Goal: Task Accomplishment & Management: Use online tool/utility

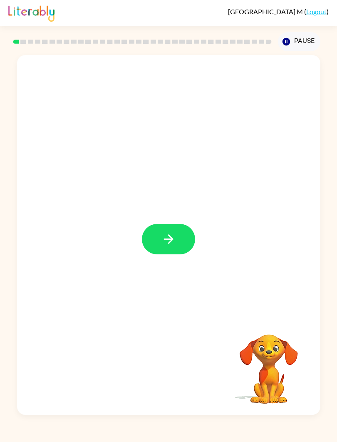
click at [175, 248] on button "button" at bounding box center [168, 239] width 53 height 30
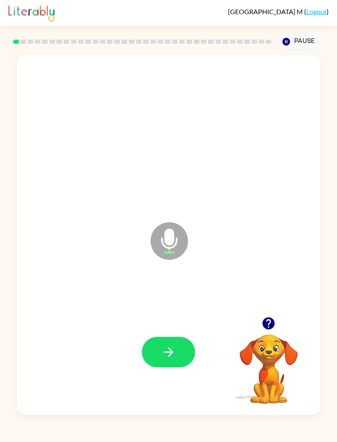
click at [186, 355] on button "button" at bounding box center [168, 352] width 53 height 30
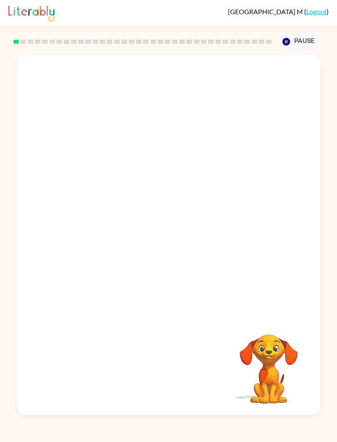
click at [325, 40] on div "Pause Pause" at bounding box center [299, 41] width 52 height 29
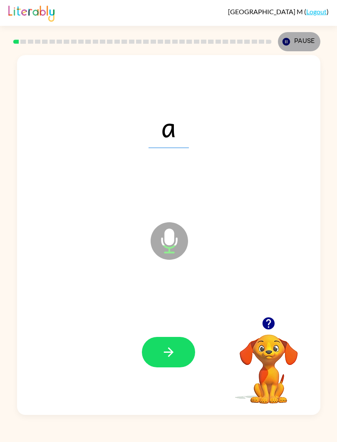
click at [182, 354] on button "button" at bounding box center [168, 352] width 53 height 30
click at [183, 348] on button "button" at bounding box center [168, 352] width 53 height 30
click at [177, 354] on button "button" at bounding box center [168, 352] width 53 height 30
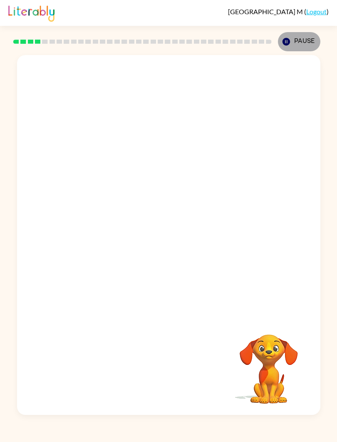
click at [310, 43] on button "Pause Pause" at bounding box center [299, 41] width 42 height 19
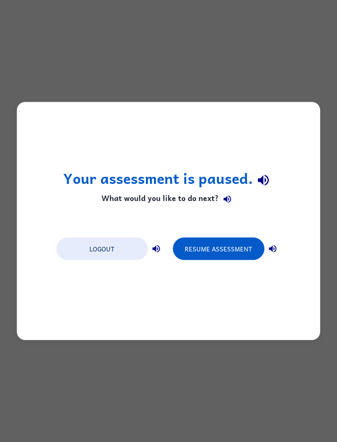
click at [236, 252] on button "Resume Assessment" at bounding box center [219, 248] width 92 height 22
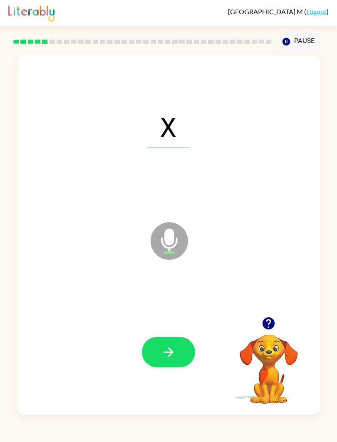
click at [270, 325] on icon "button" at bounding box center [269, 323] width 12 height 12
click at [156, 354] on button "button" at bounding box center [168, 352] width 53 height 30
click at [275, 328] on icon "button" at bounding box center [269, 323] width 15 height 15
click at [164, 359] on button "button" at bounding box center [168, 352] width 53 height 30
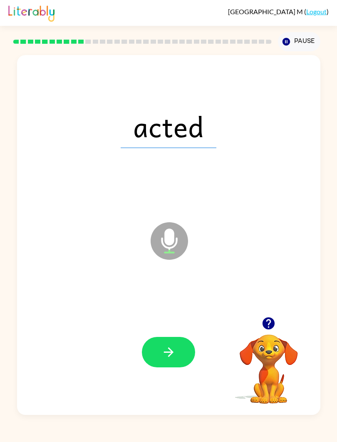
click at [149, 200] on div "Microphone The Microphone is here when it is your turn to talk" at bounding box center [148, 220] width 247 height 70
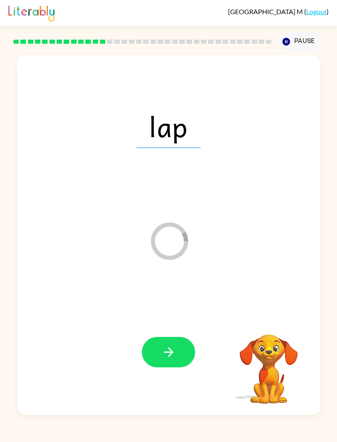
click at [181, 366] on button "button" at bounding box center [168, 352] width 53 height 30
click at [306, 40] on button "Pause Pause" at bounding box center [299, 41] width 42 height 19
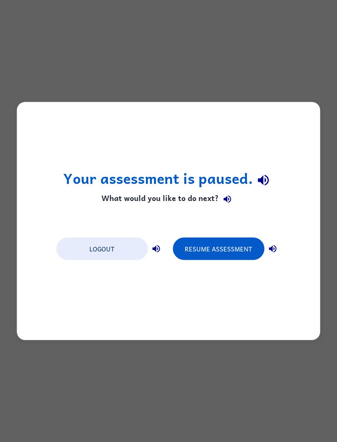
click at [235, 258] on button "Resume Assessment" at bounding box center [219, 248] width 92 height 22
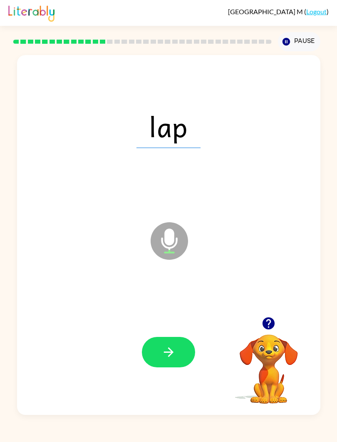
click at [183, 357] on button "button" at bounding box center [168, 352] width 53 height 30
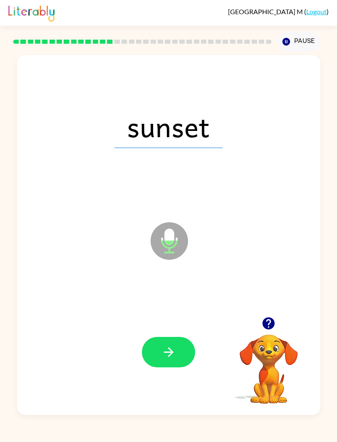
click at [180, 394] on div at bounding box center [168, 351] width 287 height 109
click at [149, 361] on button "button" at bounding box center [168, 352] width 53 height 30
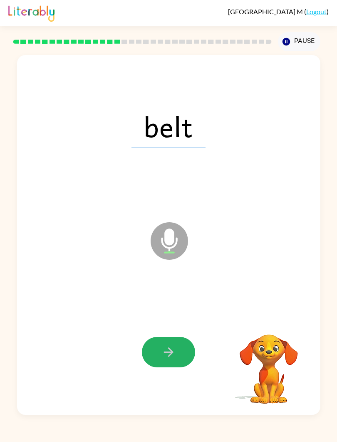
click at [159, 362] on button "button" at bounding box center [168, 352] width 53 height 30
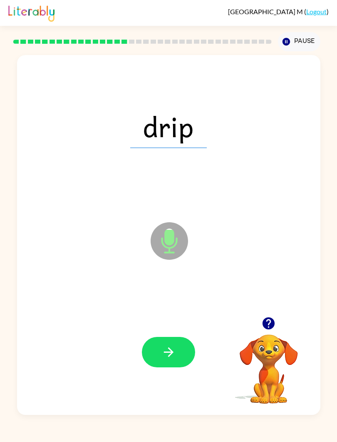
click at [96, 236] on div "Microphone The Microphone is here when it is your turn to talk" at bounding box center [148, 220] width 247 height 70
click at [150, 352] on button "button" at bounding box center [168, 352] width 53 height 30
click at [157, 362] on button "button" at bounding box center [168, 352] width 53 height 30
click at [166, 358] on icon "button" at bounding box center [169, 351] width 15 height 15
click at [156, 356] on button "button" at bounding box center [168, 352] width 53 height 30
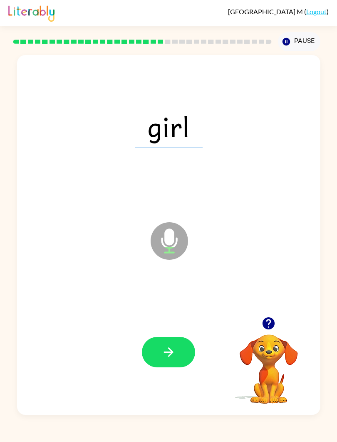
click at [271, 333] on button "button" at bounding box center [268, 322] width 21 height 21
click at [153, 358] on button "button" at bounding box center [168, 352] width 53 height 30
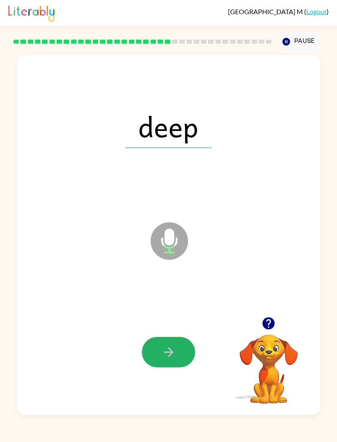
click at [158, 365] on button "button" at bounding box center [168, 352] width 53 height 30
click at [164, 356] on icon "button" at bounding box center [169, 351] width 15 height 15
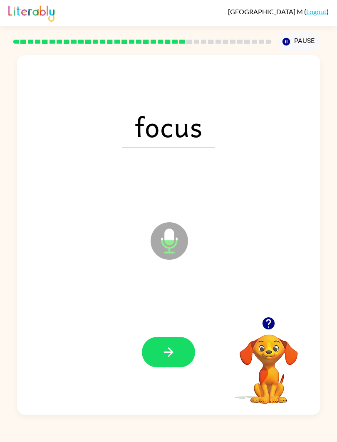
click at [143, 358] on button "button" at bounding box center [168, 352] width 53 height 30
click at [162, 350] on icon "button" at bounding box center [169, 351] width 15 height 15
click at [159, 349] on button "button" at bounding box center [168, 352] width 53 height 30
click at [165, 351] on icon "button" at bounding box center [169, 351] width 15 height 15
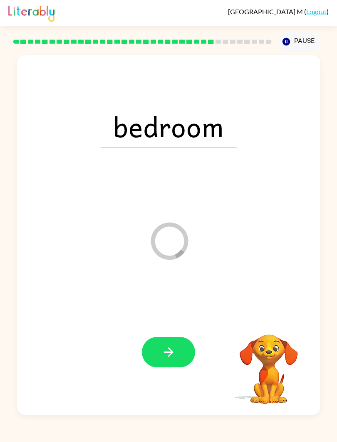
click at [153, 354] on button "button" at bounding box center [168, 352] width 53 height 30
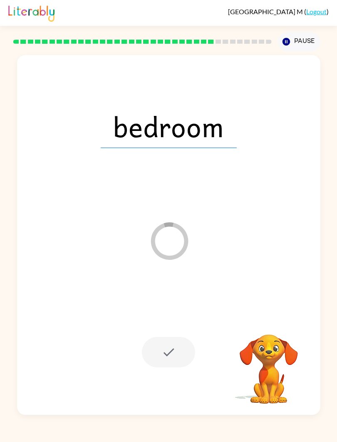
click at [290, 36] on button "Pause Pause" at bounding box center [299, 41] width 42 height 19
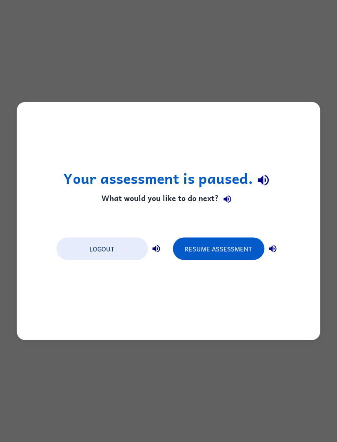
click at [207, 248] on button "Resume Assessment" at bounding box center [219, 248] width 92 height 22
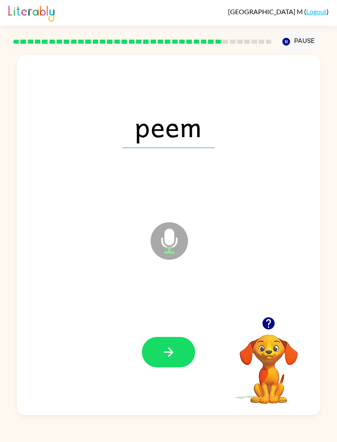
click at [166, 364] on button "button" at bounding box center [168, 352] width 53 height 30
click at [168, 341] on button "button" at bounding box center [168, 352] width 53 height 30
click at [167, 355] on icon "button" at bounding box center [169, 351] width 15 height 15
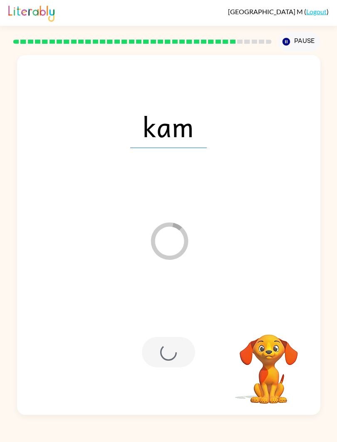
click at [315, 49] on button "Pause Pause" at bounding box center [299, 41] width 42 height 19
click at [322, 55] on div "Pause Pause" at bounding box center [299, 41] width 52 height 29
click at [304, 48] on button "Pause Pause" at bounding box center [299, 41] width 42 height 19
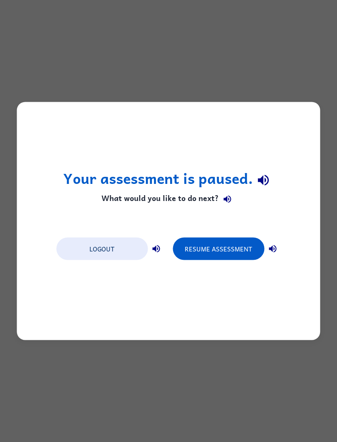
click at [240, 250] on button "Resume Assessment" at bounding box center [219, 248] width 92 height 22
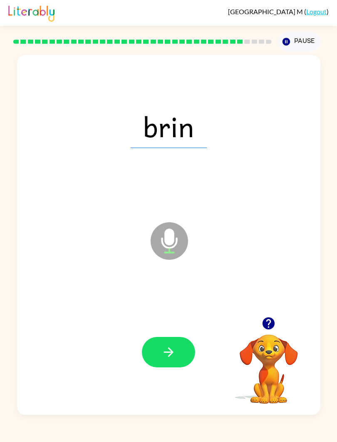
click at [173, 359] on icon "button" at bounding box center [169, 351] width 15 height 15
click at [162, 359] on icon "button" at bounding box center [169, 351] width 15 height 15
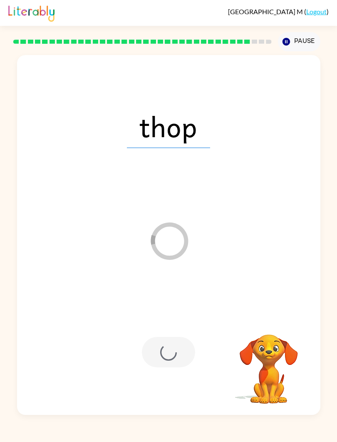
click at [309, 47] on button "Pause Pause" at bounding box center [299, 41] width 42 height 19
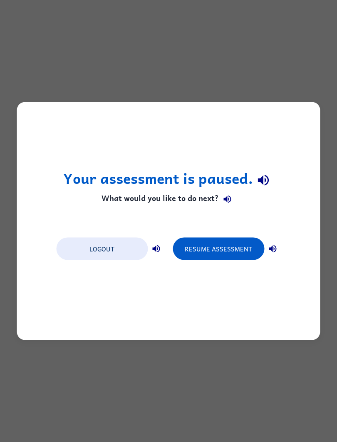
click at [220, 252] on button "Resume Assessment" at bounding box center [219, 248] width 92 height 22
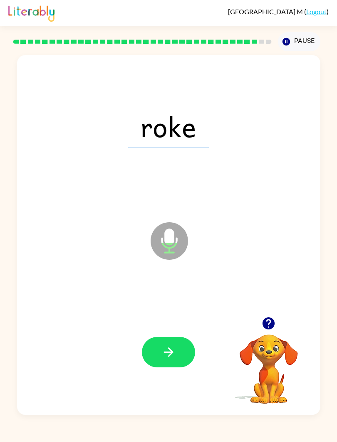
click at [173, 350] on icon "button" at bounding box center [169, 351] width 15 height 15
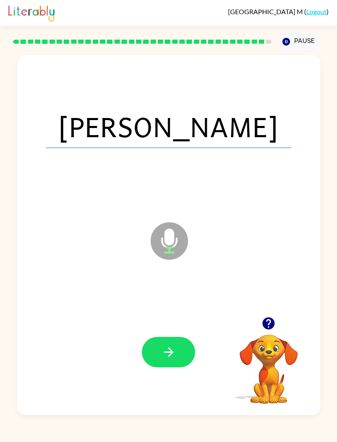
click at [187, 356] on button "button" at bounding box center [168, 352] width 53 height 30
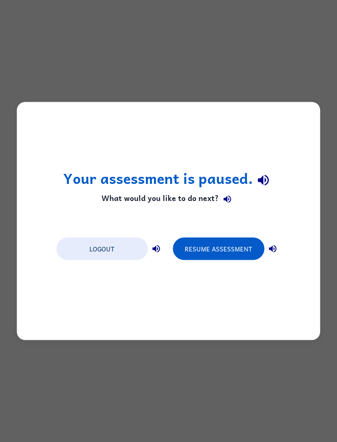
click at [209, 248] on button "Resume Assessment" at bounding box center [219, 248] width 92 height 22
click at [251, 245] on button "Resume Assessment" at bounding box center [219, 248] width 92 height 22
click at [239, 248] on button "Resume Assessment" at bounding box center [219, 248] width 92 height 22
click at [243, 255] on button "Resume Assessment" at bounding box center [219, 248] width 92 height 22
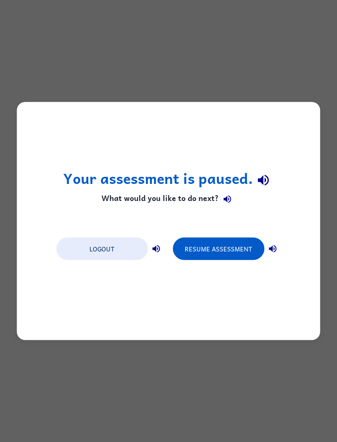
click at [247, 241] on button "Resume Assessment" at bounding box center [219, 248] width 92 height 22
click at [242, 249] on button "Resume Assessment" at bounding box center [219, 248] width 92 height 22
click at [240, 249] on button "Resume Assessment" at bounding box center [219, 248] width 92 height 22
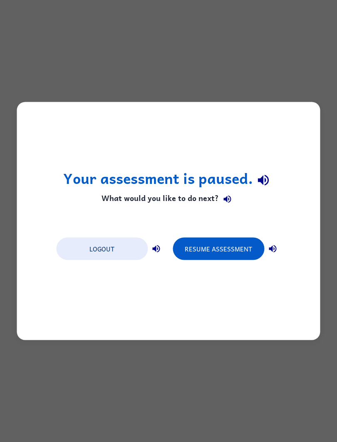
click at [239, 249] on button "Resume Assessment" at bounding box center [219, 248] width 92 height 22
click at [237, 250] on button "Resume Assessment" at bounding box center [219, 248] width 92 height 22
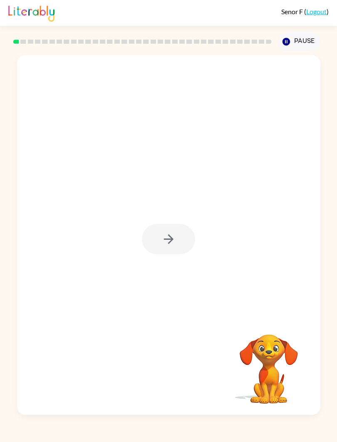
click at [165, 247] on div at bounding box center [168, 239] width 53 height 30
click at [182, 233] on button "button" at bounding box center [168, 239] width 53 height 30
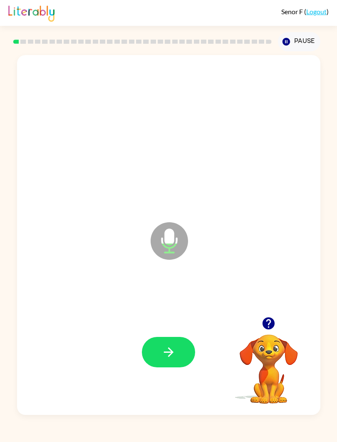
click at [185, 347] on button "button" at bounding box center [168, 352] width 53 height 30
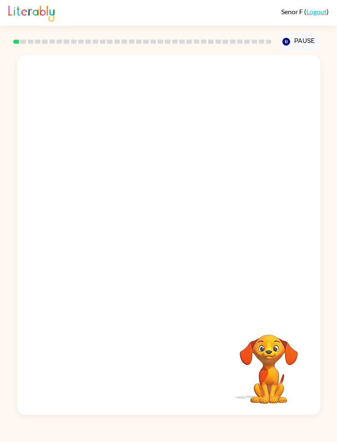
click at [48, 193] on div at bounding box center [169, 186] width 304 height 262
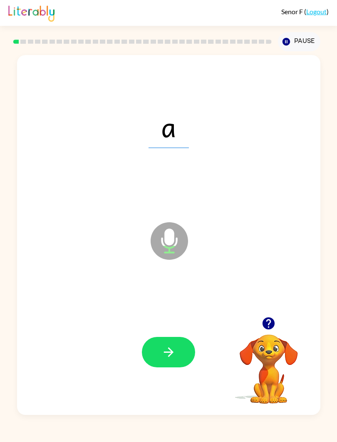
click at [183, 353] on button "button" at bounding box center [168, 352] width 53 height 30
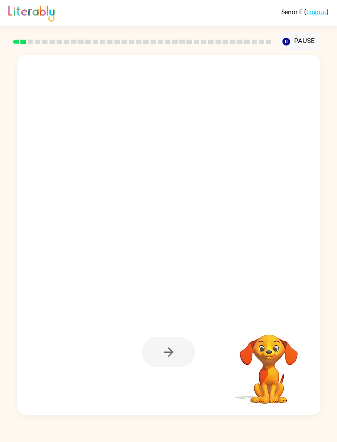
click at [48, 186] on div at bounding box center [148, 220] width 247 height 70
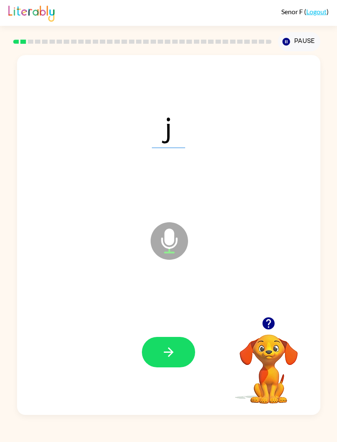
click at [170, 353] on icon "button" at bounding box center [169, 351] width 15 height 15
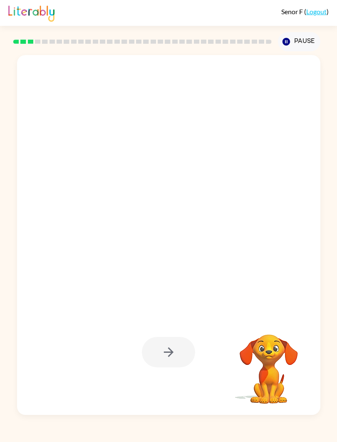
click at [44, 183] on div at bounding box center [169, 234] width 304 height 359
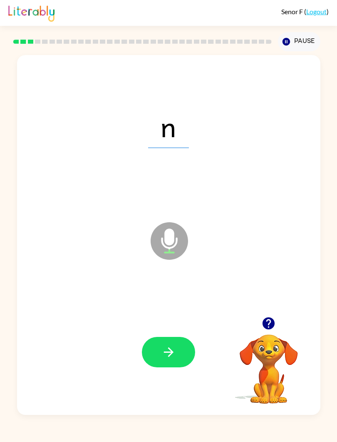
click at [160, 359] on button "button" at bounding box center [168, 352] width 53 height 30
click at [170, 342] on button "button" at bounding box center [168, 352] width 53 height 30
click at [168, 345] on icon "button" at bounding box center [169, 351] width 15 height 15
click at [167, 351] on icon "button" at bounding box center [169, 351] width 15 height 15
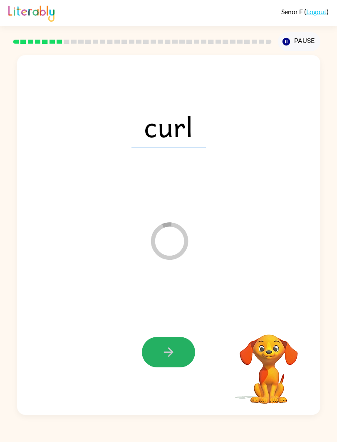
click at [188, 346] on button "button" at bounding box center [168, 352] width 53 height 30
click at [39, 198] on div "Loader Your response is being sent to our graders" at bounding box center [148, 220] width 247 height 70
click at [178, 249] on icon "Loader Your response is being sent to our graders" at bounding box center [170, 241] width 50 height 50
click at [177, 249] on icon "Loader Your response is being sent to our graders" at bounding box center [170, 241] width 50 height 50
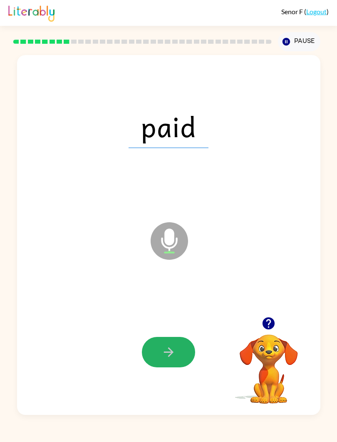
click at [177, 363] on button "button" at bounding box center [168, 352] width 53 height 30
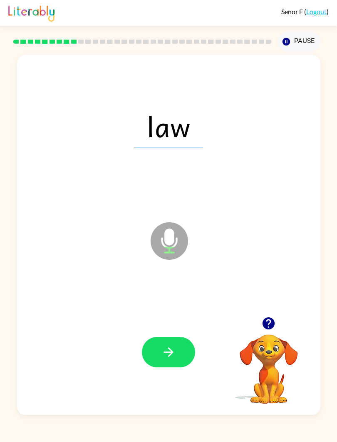
click at [175, 354] on icon "button" at bounding box center [169, 351] width 15 height 15
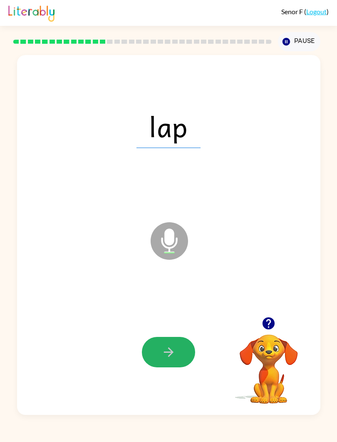
click at [166, 353] on icon "button" at bounding box center [169, 351] width 15 height 15
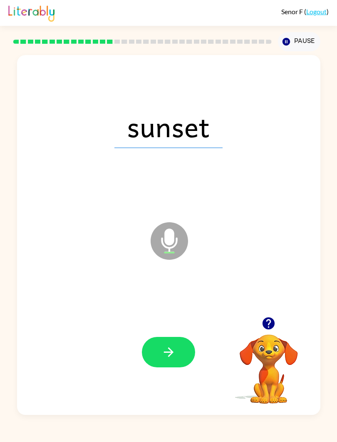
click at [177, 357] on button "button" at bounding box center [168, 352] width 53 height 30
click at [178, 365] on button "button" at bounding box center [168, 352] width 53 height 30
click at [172, 339] on button "button" at bounding box center [168, 352] width 53 height 30
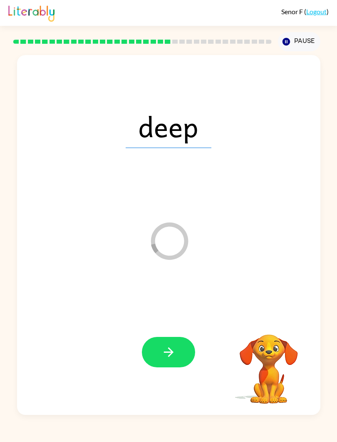
click at [288, 45] on icon "button" at bounding box center [286, 41] width 7 height 7
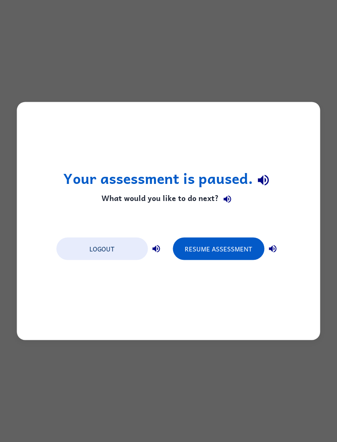
click at [252, 248] on button "Resume Assessment" at bounding box center [219, 248] width 92 height 22
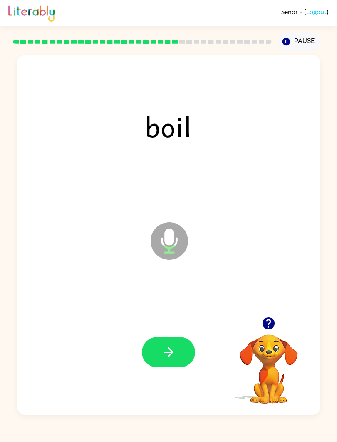
click at [4, 138] on div "boil Microphone The Microphone is here when it is your turn to talk Your browse…" at bounding box center [168, 232] width 337 height 363
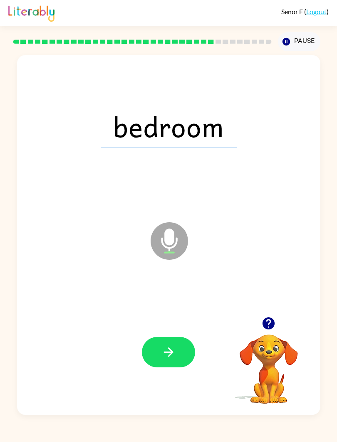
click at [11, 167] on div "bedroom Microphone The Microphone is here when it is your turn to talk Your bro…" at bounding box center [168, 232] width 337 height 363
click at [28, 151] on div "bedroom" at bounding box center [168, 126] width 287 height 109
click at [16, 164] on div "bedroom Microphone The Microphone is here when it is your turn to talk Your bro…" at bounding box center [168, 232] width 337 height 363
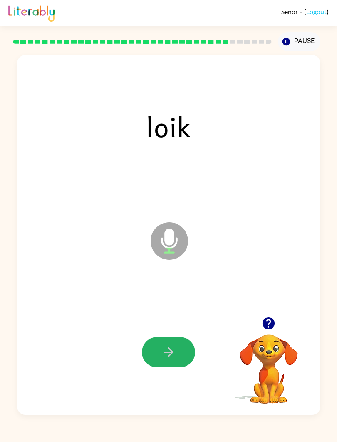
click at [167, 341] on button "button" at bounding box center [168, 352] width 53 height 30
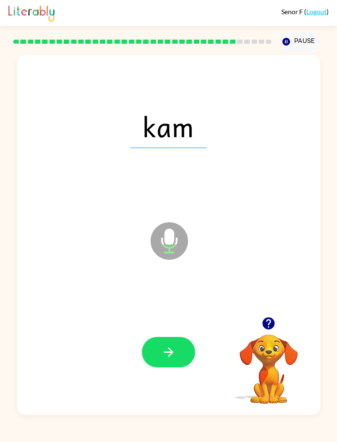
click at [170, 363] on button "button" at bounding box center [168, 352] width 53 height 30
click at [173, 347] on icon "button" at bounding box center [169, 351] width 15 height 15
